Goal: Communication & Community: Connect with others

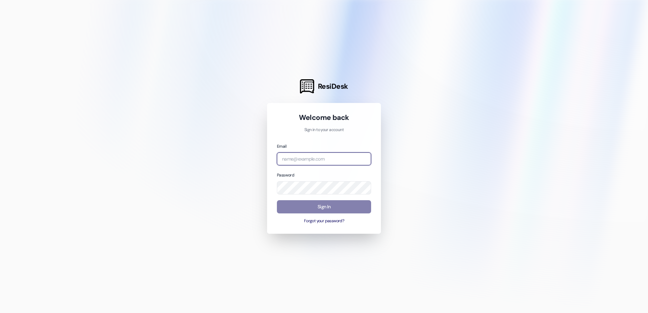
type input "[EMAIL_ADDRESS][DOMAIN_NAME]"
click at [313, 157] on input "[EMAIL_ADDRESS][DOMAIN_NAME]" at bounding box center [324, 159] width 94 height 13
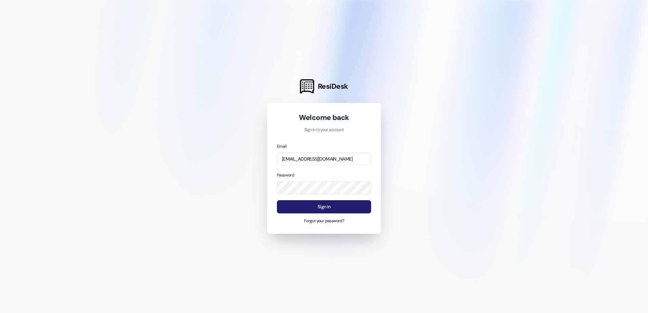
click at [322, 205] on button "Sign In" at bounding box center [324, 206] width 94 height 13
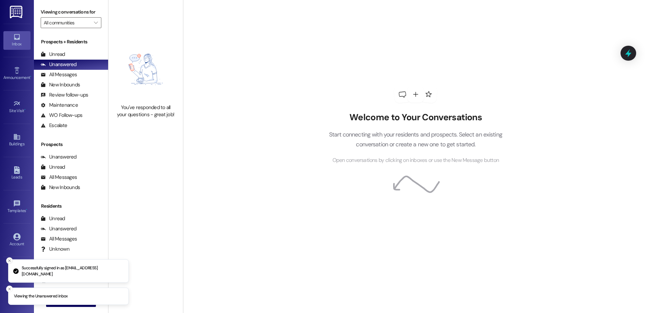
click at [8, 262] on icon "Close toast" at bounding box center [9, 261] width 4 height 4
click at [10, 290] on line "Close toast" at bounding box center [9, 289] width 2 height 2
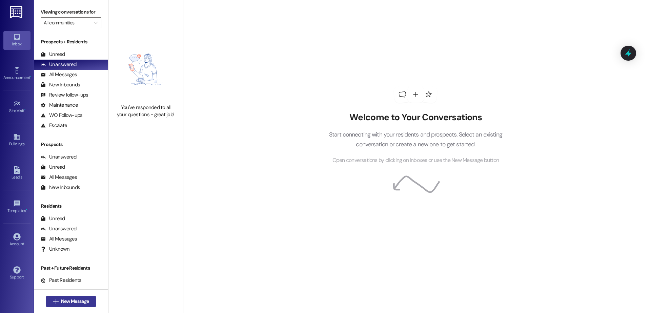
click at [71, 300] on span "New Message" at bounding box center [75, 301] width 28 height 7
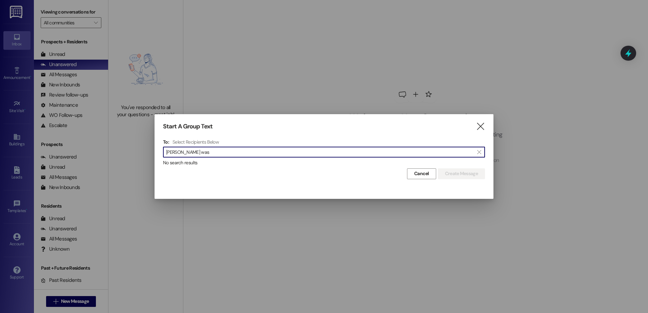
click at [266, 155] on input "[PERSON_NAME] was" at bounding box center [320, 151] width 308 height 9
paste input "[PERSON_NAME]"
drag, startPoint x: 188, startPoint y: 153, endPoint x: 159, endPoint y: 155, distance: 29.2
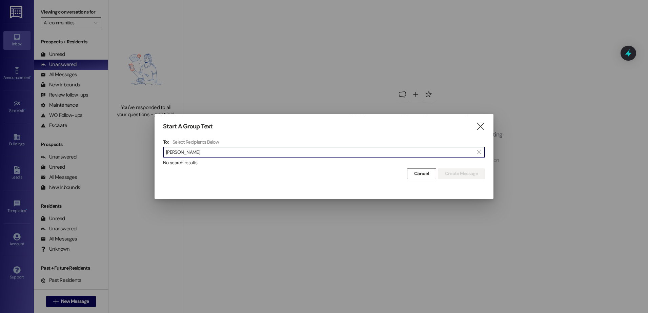
click at [159, 155] on div "Start A Group Text  To: Select Recipients Below  [PERSON_NAME]  No search re…" at bounding box center [324, 151] width 339 height 74
click at [195, 152] on input ", [PERSON_NAME]" at bounding box center [320, 151] width 308 height 9
paste input "[PERSON_NAME]"
click at [168, 154] on input ", [PERSON_NAME]" at bounding box center [320, 151] width 308 height 9
type input "[PERSON_NAME]"
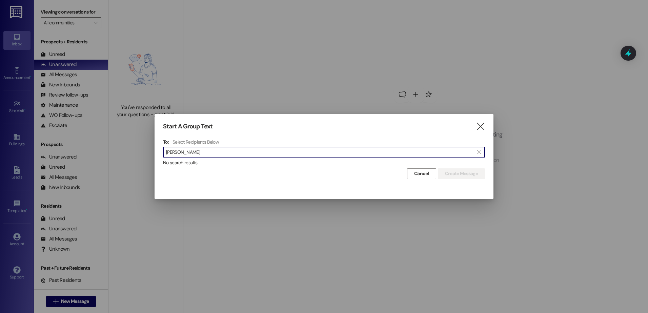
click at [259, 146] on div "To: Select Recipients Below  [PERSON_NAME]  No search results" at bounding box center [324, 152] width 322 height 27
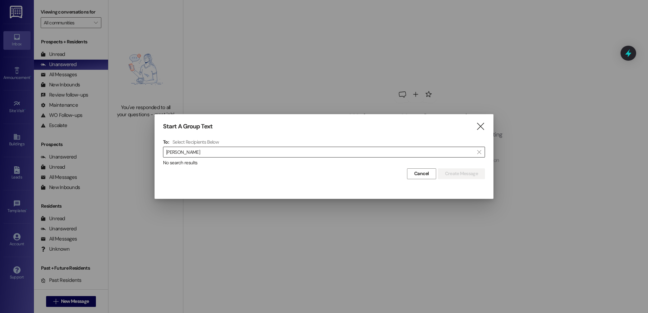
click at [225, 151] on input "[PERSON_NAME]" at bounding box center [320, 151] width 308 height 9
click at [425, 174] on span "Cancel" at bounding box center [421, 173] width 15 height 7
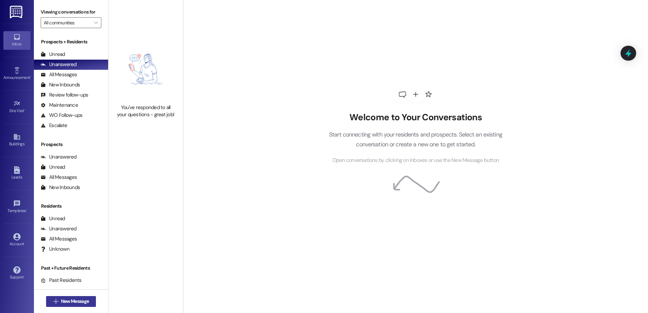
click at [77, 305] on button " New Message" at bounding box center [71, 301] width 50 height 11
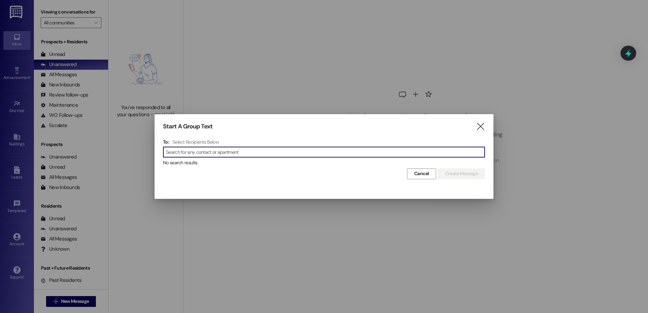
click at [183, 147] on div "" at bounding box center [324, 152] width 322 height 11
click at [184, 154] on input at bounding box center [325, 151] width 319 height 9
paste input "[PHONE_NUMBER]"
click at [171, 153] on input "[PHONE_NUMBER]" at bounding box center [320, 151] width 308 height 9
click at [169, 153] on input "[PHONE_NUMBER]" at bounding box center [320, 151] width 308 height 9
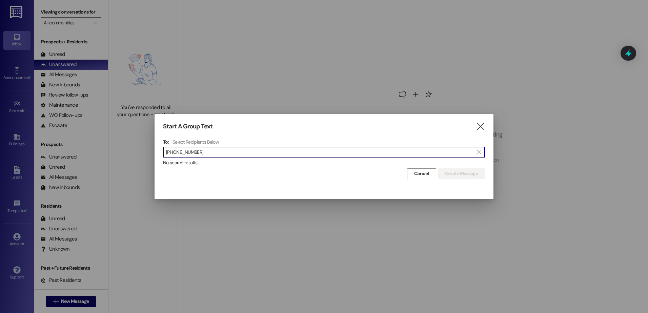
click at [168, 153] on input "[PHONE_NUMBER]" at bounding box center [320, 151] width 308 height 9
click at [171, 153] on input "[PHONE_NUMBER]" at bounding box center [320, 151] width 308 height 9
click at [209, 151] on input "[PHONE_NUMBER]" at bounding box center [320, 151] width 308 height 9
type input "[PHONE_NUMBER]"
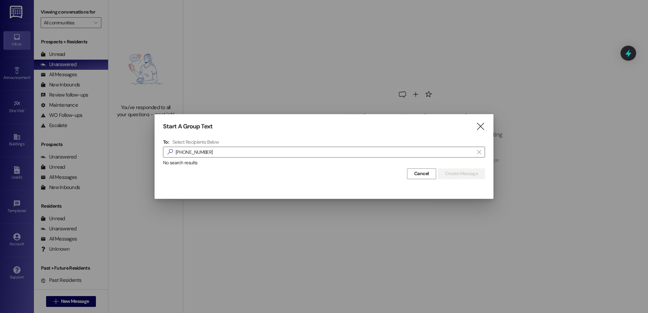
click at [458, 179] on div "Start A Group Text  To: Select Recipients Below  [PHONE_NUMBER]  No search r…" at bounding box center [324, 151] width 339 height 74
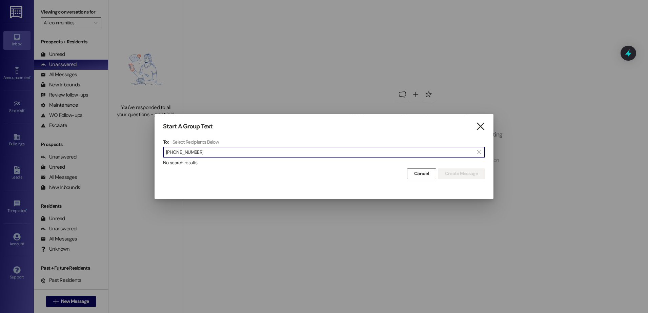
click at [480, 127] on icon "" at bounding box center [480, 126] width 9 height 7
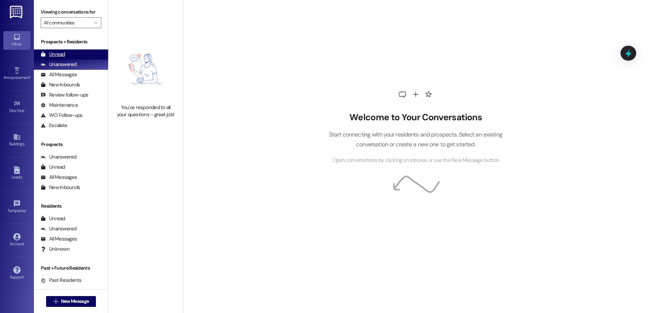
click at [59, 53] on div "Unread" at bounding box center [53, 54] width 24 height 7
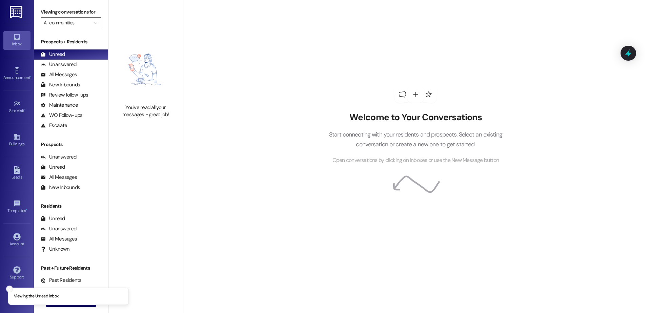
click at [8, 291] on icon "Close toast" at bounding box center [9, 289] width 4 height 4
click at [71, 305] on button " New Message" at bounding box center [71, 301] width 50 height 11
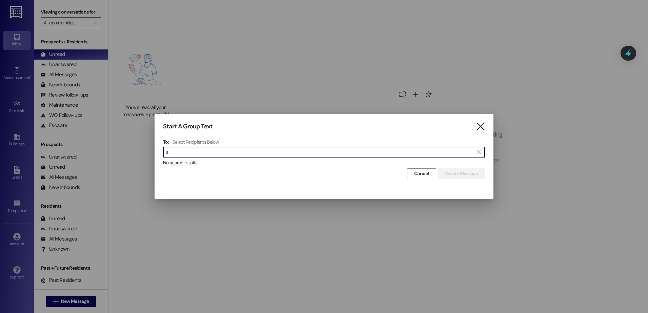
type input "s"
click at [479, 126] on icon "" at bounding box center [480, 126] width 9 height 7
